Goal: Find specific page/section: Find specific page/section

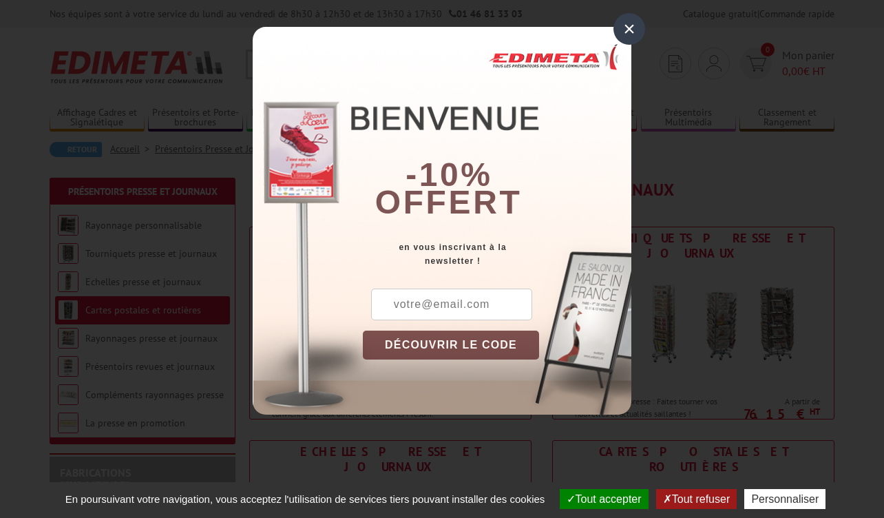
click at [627, 26] on div "×" at bounding box center [629, 29] width 32 height 32
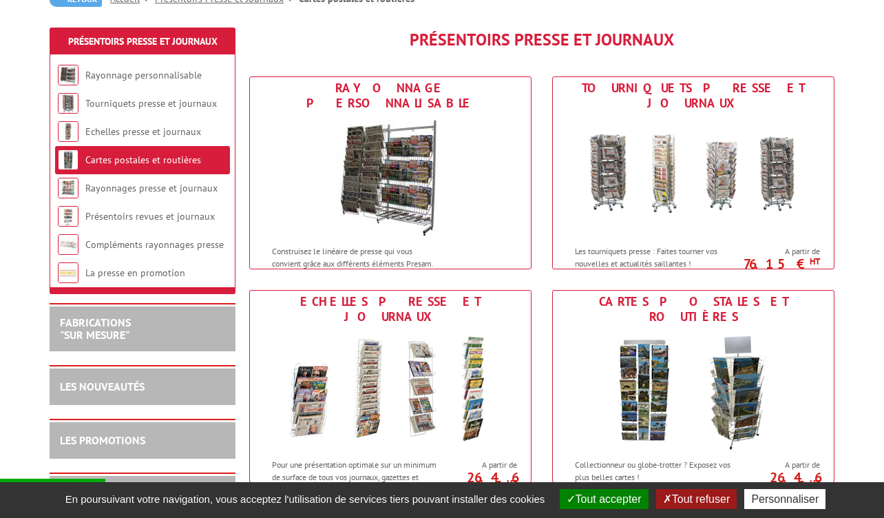
scroll to position [151, 0]
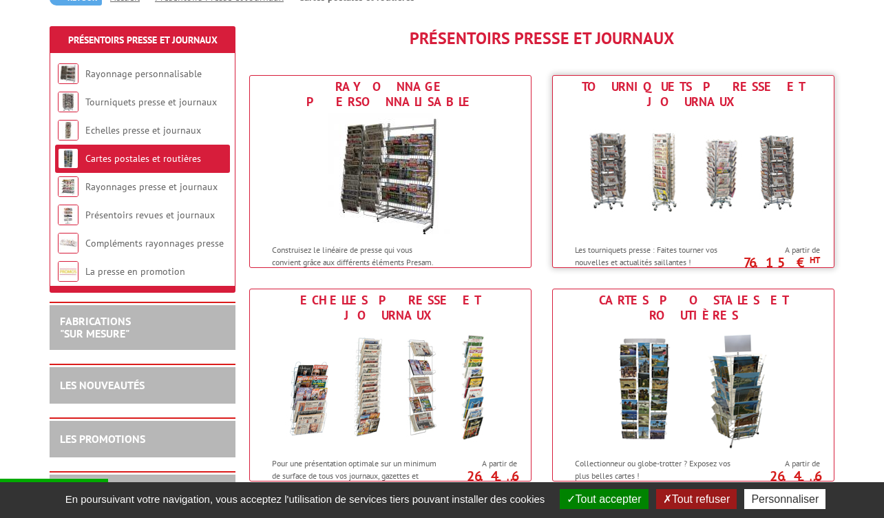
click at [658, 160] on img at bounding box center [693, 175] width 255 height 124
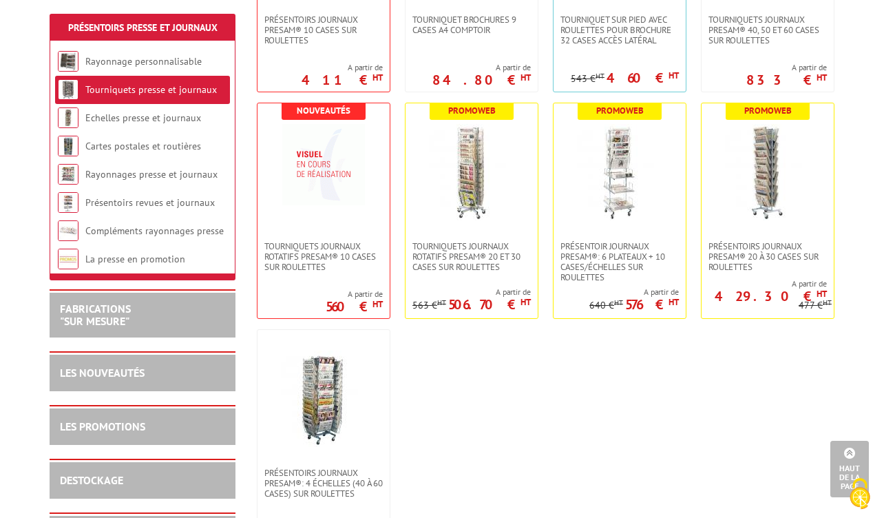
scroll to position [414, 0]
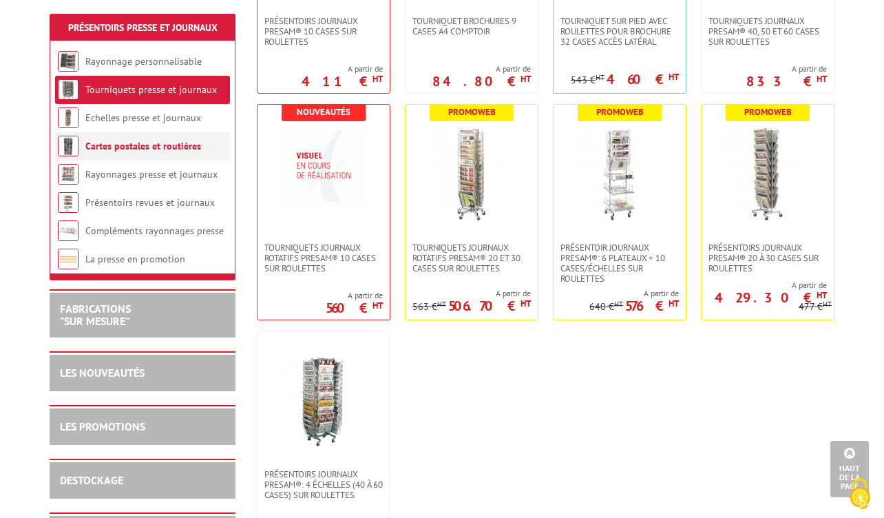
click at [116, 149] on link "Cartes postales et routières" at bounding box center [143, 146] width 116 height 12
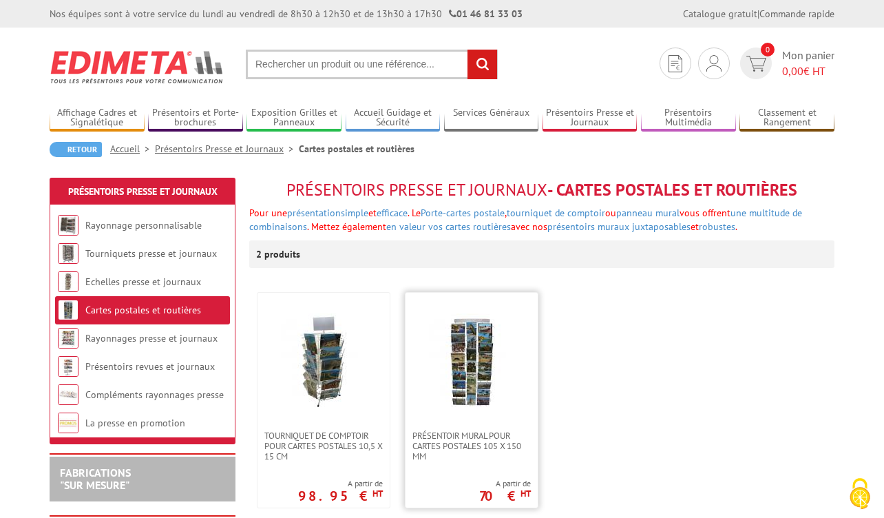
click at [459, 353] on img at bounding box center [471, 361] width 96 height 96
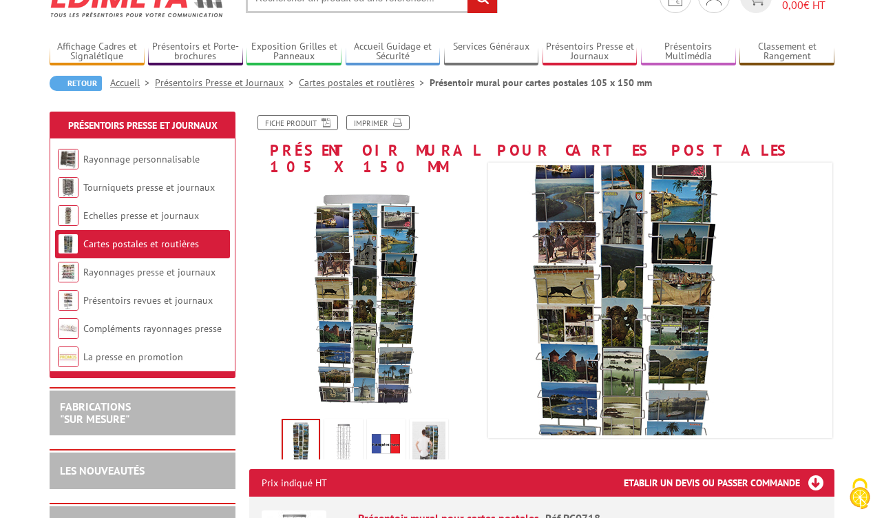
scroll to position [74, 0]
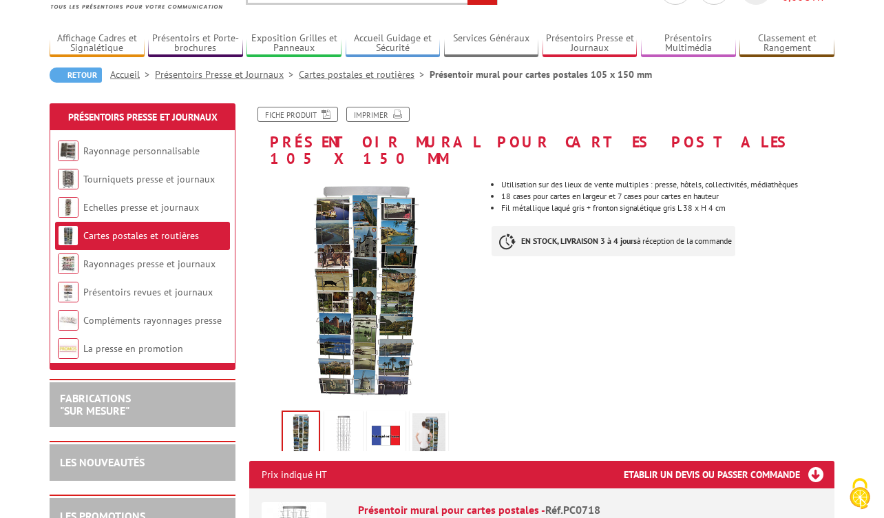
click at [348, 413] on img at bounding box center [343, 434] width 33 height 43
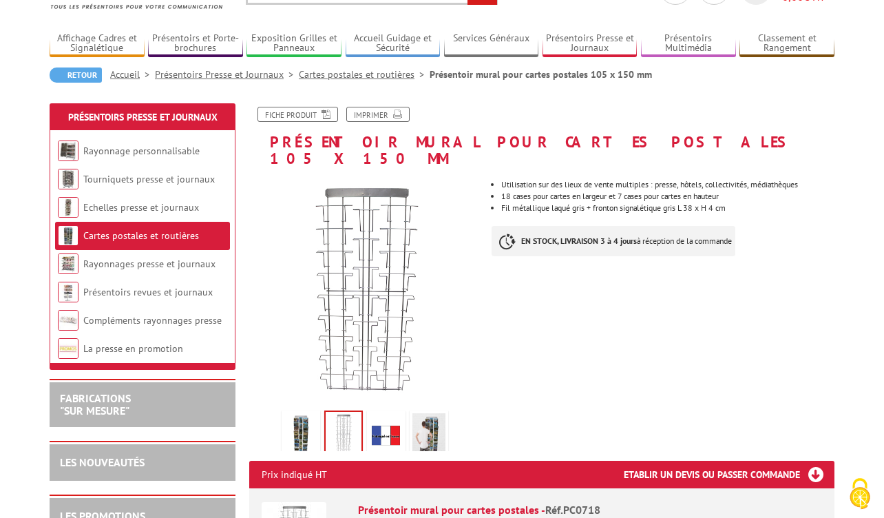
click at [391, 413] on img at bounding box center [386, 434] width 33 height 43
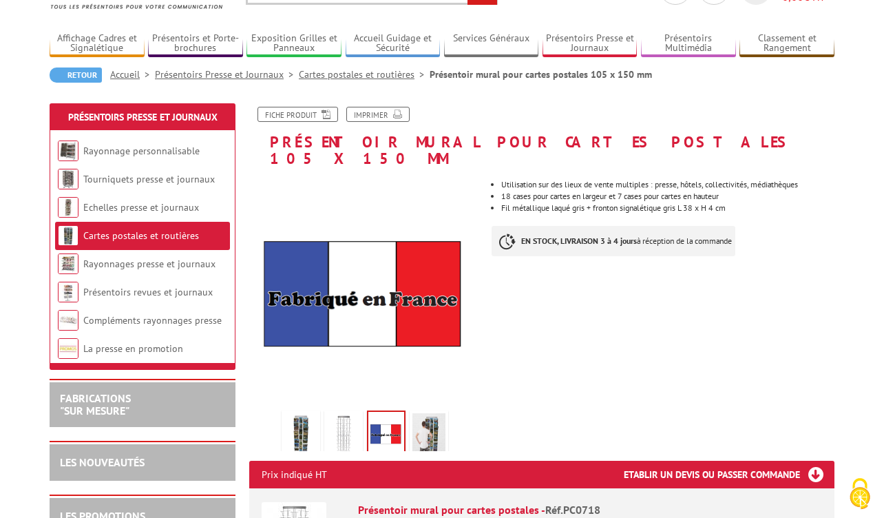
click at [428, 419] on img at bounding box center [428, 434] width 33 height 43
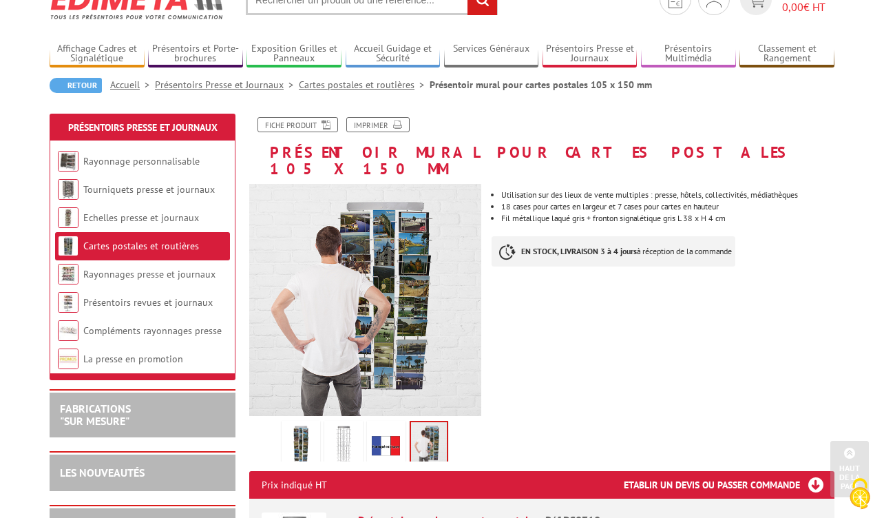
scroll to position [47, 0]
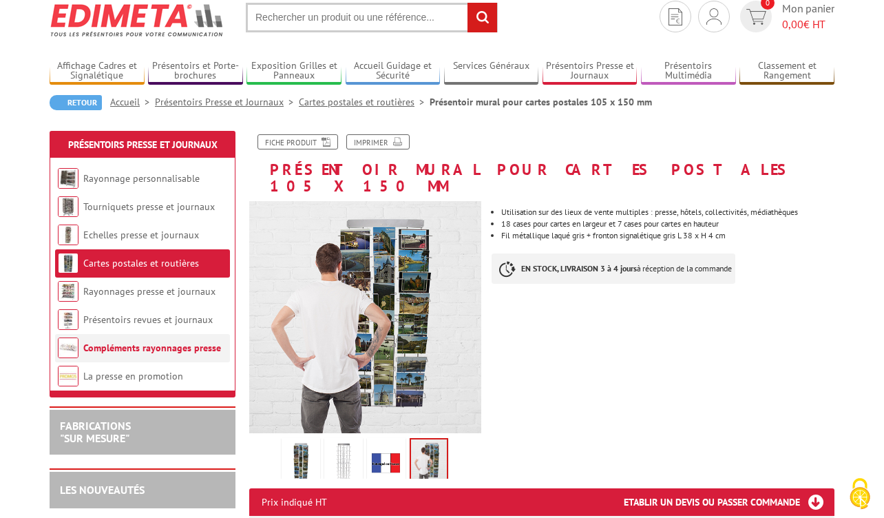
click at [179, 351] on link "Compléments rayonnages presse" at bounding box center [152, 347] width 138 height 12
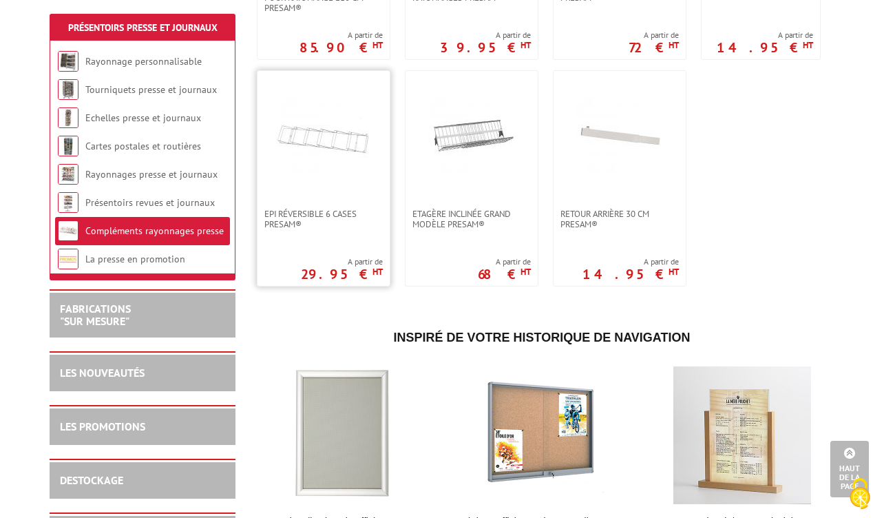
scroll to position [1147, 0]
click at [174, 59] on link "Rayonnage personnalisable" at bounding box center [143, 61] width 116 height 12
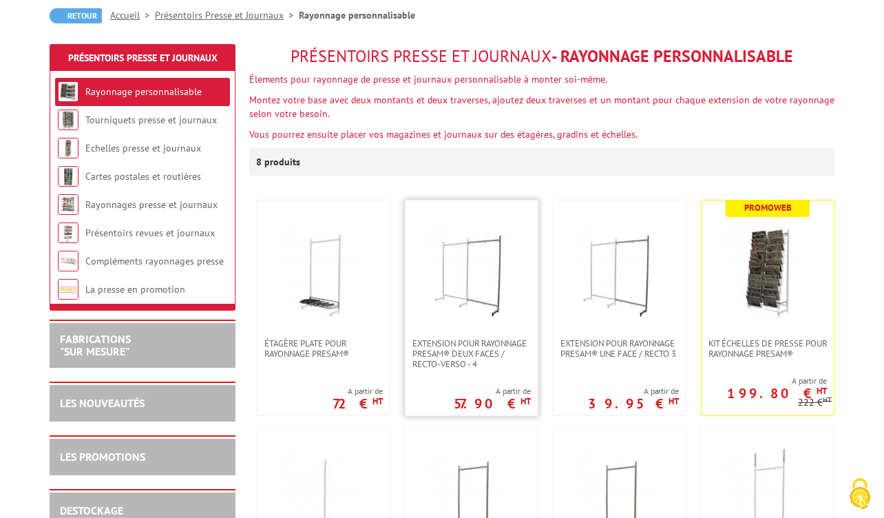
scroll to position [131, 0]
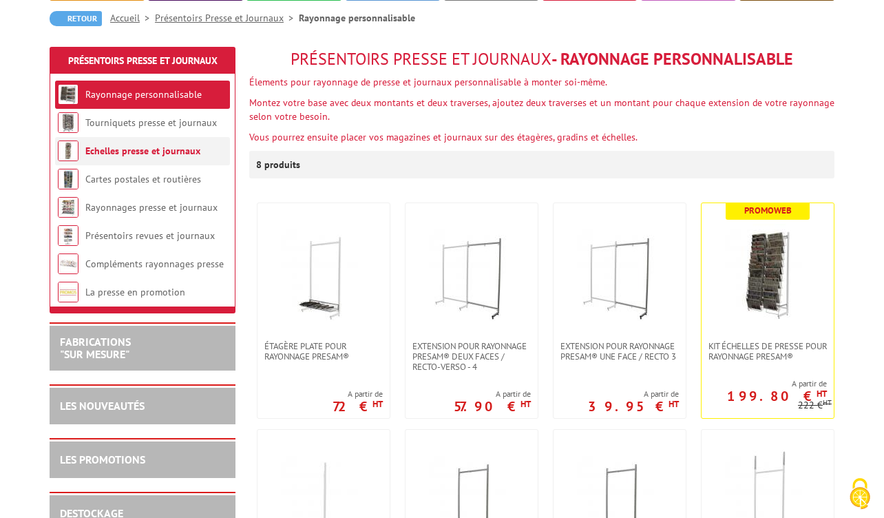
click at [154, 156] on link "Echelles presse et journaux" at bounding box center [142, 151] width 115 height 12
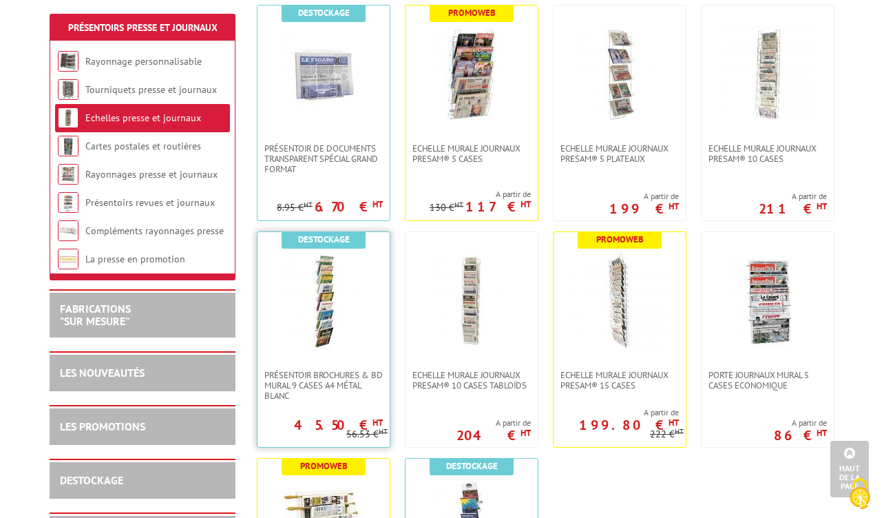
scroll to position [326, 0]
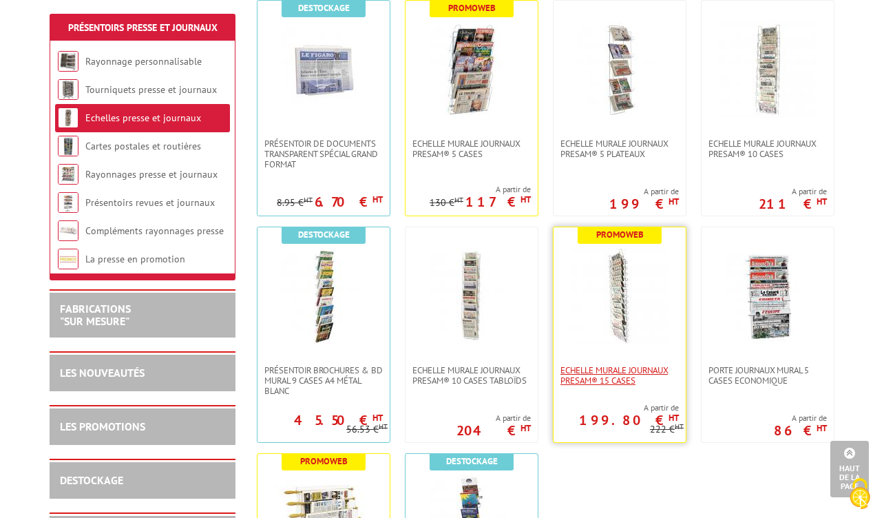
click at [585, 366] on span "Echelle murale journaux Presam® 15 cases" at bounding box center [619, 375] width 118 height 21
